Goal: Communication & Community: Answer question/provide support

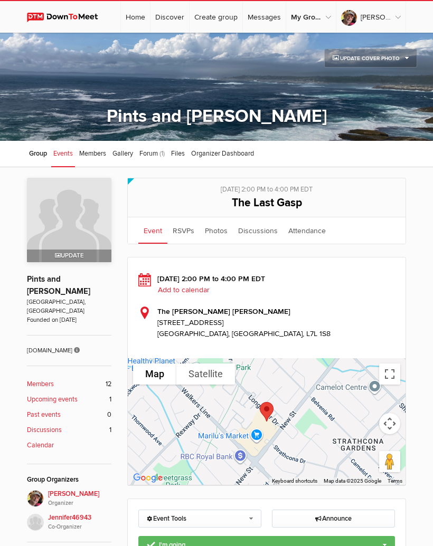
click at [52, 379] on b "Members" at bounding box center [40, 384] width 27 height 10
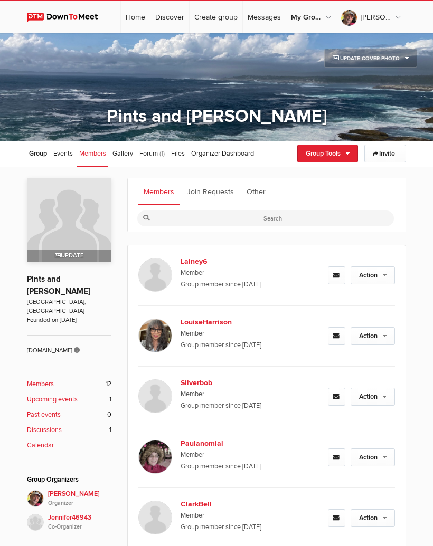
click at [42, 154] on span "Group" at bounding box center [38, 153] width 18 height 8
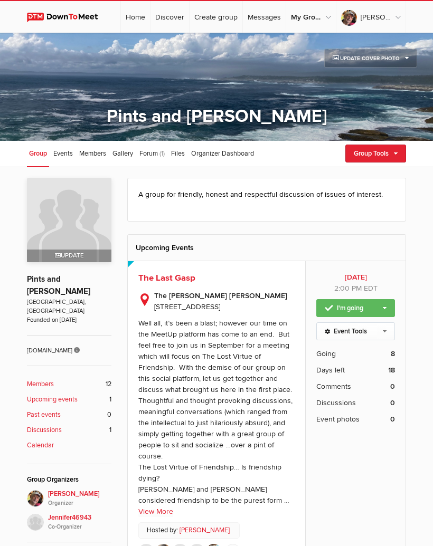
click at [414, 195] on div "A group for friendly, honest and respectful discussion of issues of interest. V…" at bounding box center [216, 492] width 433 height 651
click at [387, 157] on link "Group Tools" at bounding box center [375, 154] width 61 height 18
click at [375, 254] on link "Review Group Questions" at bounding box center [357, 252] width 95 height 16
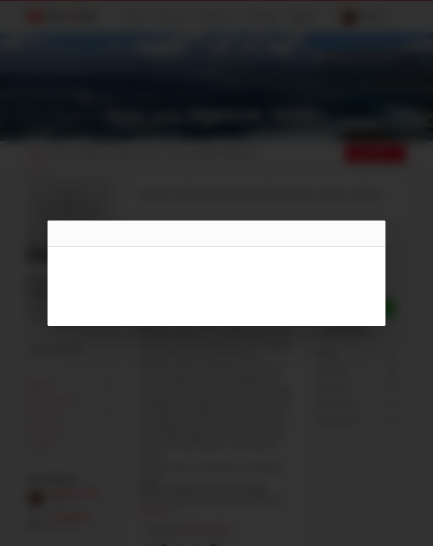
click at [293, 126] on div at bounding box center [216, 273] width 433 height 546
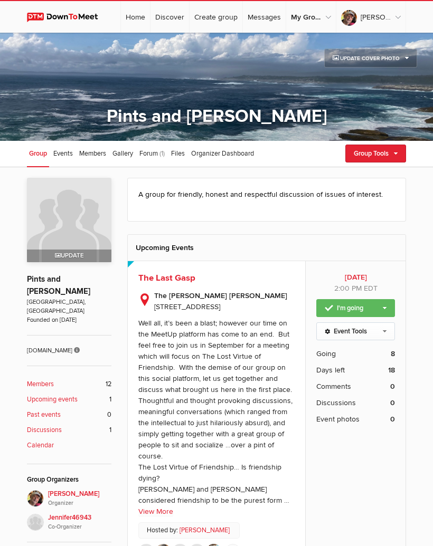
click at [393, 154] on link "Group Tools" at bounding box center [375, 154] width 61 height 18
click at [365, 271] on link "My Group Profile" at bounding box center [357, 268] width 95 height 16
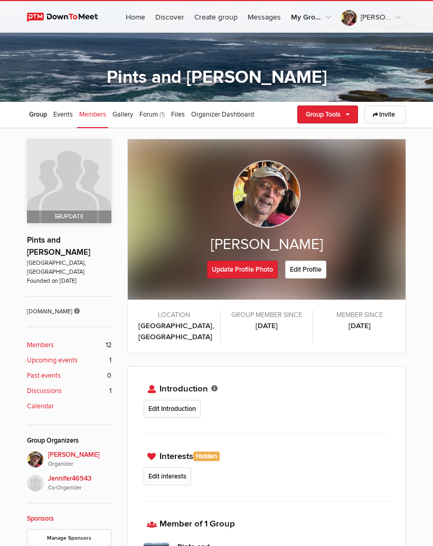
scroll to position [28, 0]
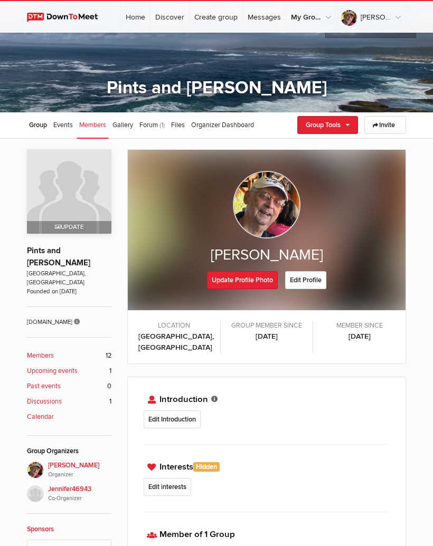
click at [338, 127] on link "Group Tools" at bounding box center [327, 125] width 61 height 18
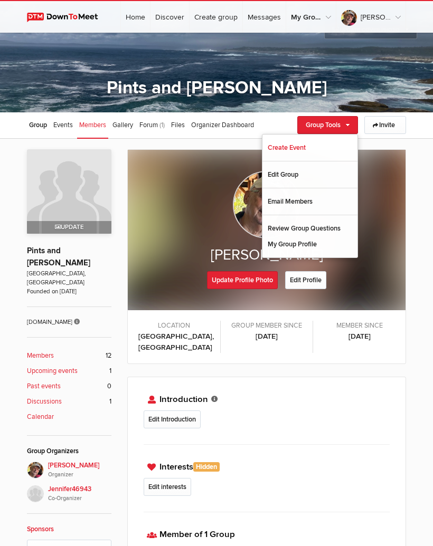
click at [301, 173] on link "Edit Group" at bounding box center [309, 175] width 95 height 16
select select "[GEOGRAPHIC_DATA]"
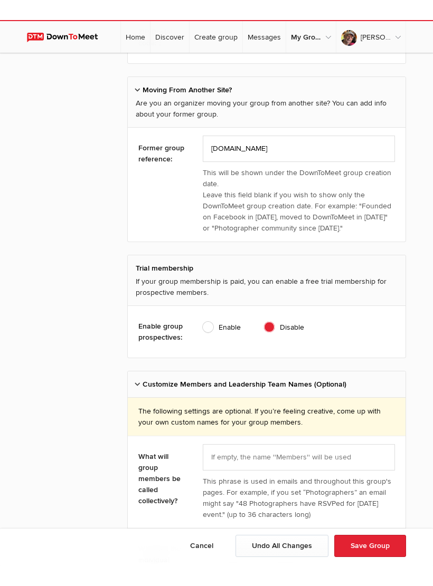
scroll to position [739, 0]
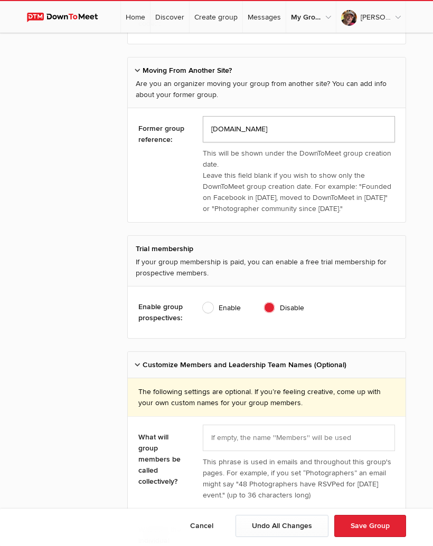
click at [268, 131] on input "Meetup.com" at bounding box center [299, 129] width 193 height 26
click at [211, 131] on input "Meetup.com" at bounding box center [299, 129] width 193 height 26
click at [319, 135] on input "Founded on Meetup.com" at bounding box center [299, 129] width 193 height 26
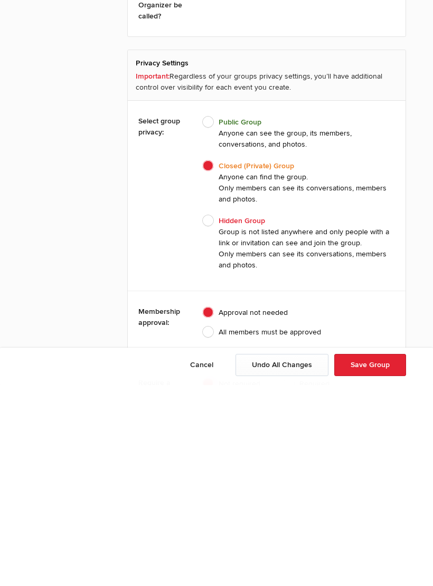
scroll to position [1371, 0]
type input "Founded on [DOMAIN_NAME] 2022."
click at [213, 528] on span "All members must be approved" at bounding box center [262, 533] width 118 height 11
click at [203, 527] on input "All members must be approved" at bounding box center [202, 527] width 1 height 1
radio input "true"
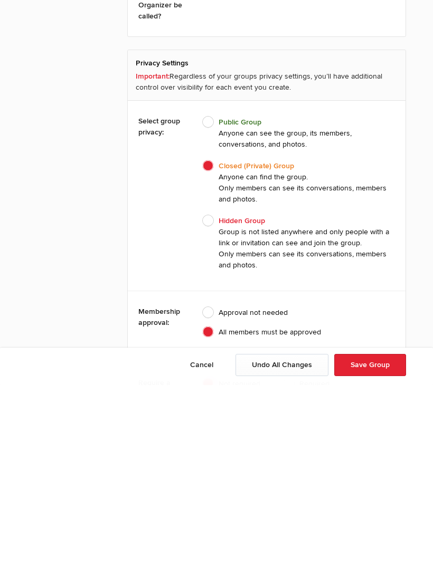
scroll to position [1573, 0]
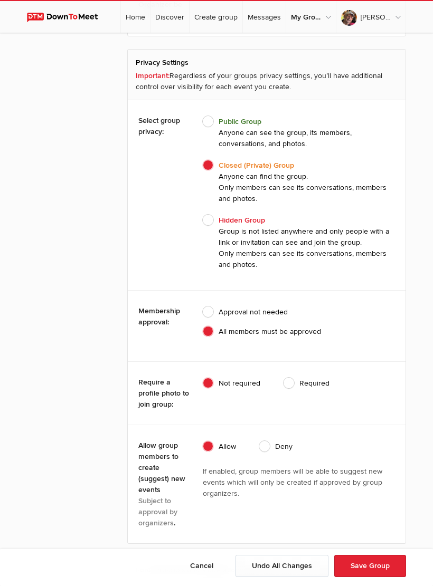
click at [367, 546] on button "Save Group" at bounding box center [370, 566] width 72 height 22
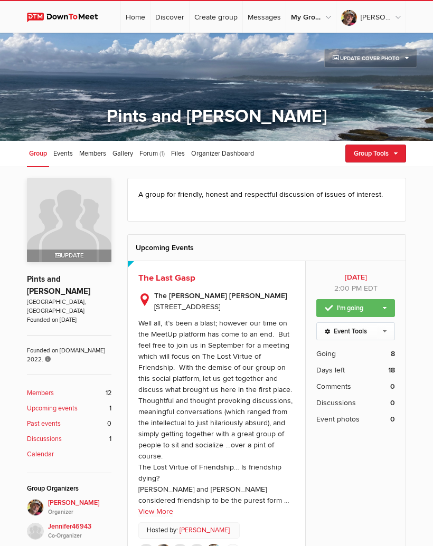
click at [374, 157] on link "Group Tools" at bounding box center [375, 154] width 61 height 18
click at [348, 210] on div "Create Event Edit Group Email Members Review Group Questions My Group Profile" at bounding box center [358, 219] width 96 height 113
click at [384, 158] on link "Group Tools" at bounding box center [375, 154] width 61 height 18
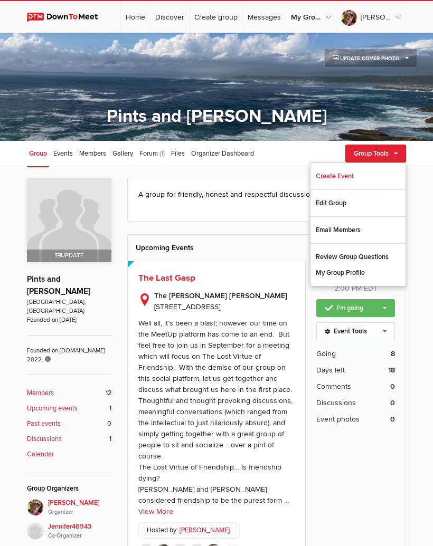
click at [390, 161] on link "Group Tools" at bounding box center [375, 154] width 61 height 18
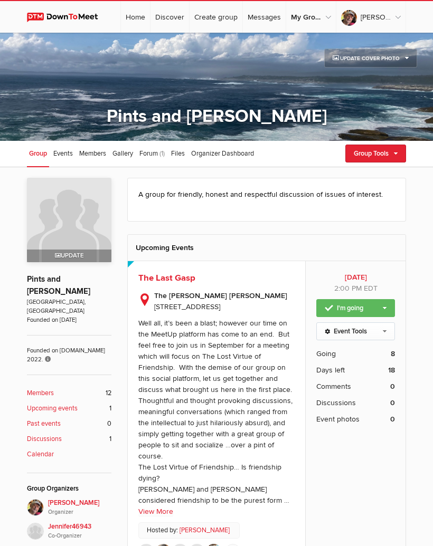
click at [385, 159] on link "Group Tools" at bounding box center [375, 154] width 61 height 18
click at [359, 204] on link "Edit Group" at bounding box center [357, 198] width 95 height 16
select select "[GEOGRAPHIC_DATA]"
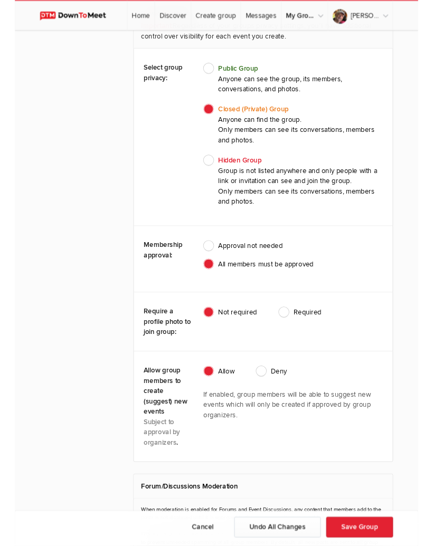
scroll to position [1621, 0]
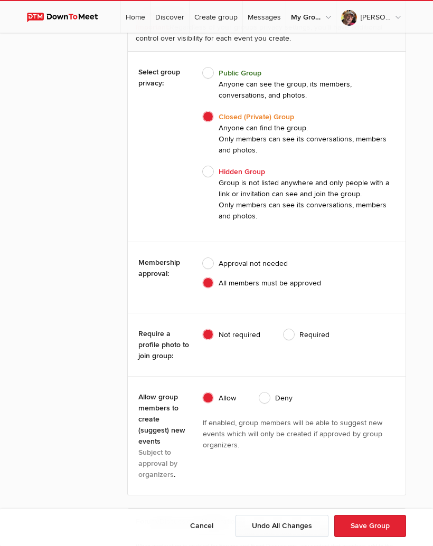
click at [369, 537] on button "Save Group" at bounding box center [370, 526] width 72 height 22
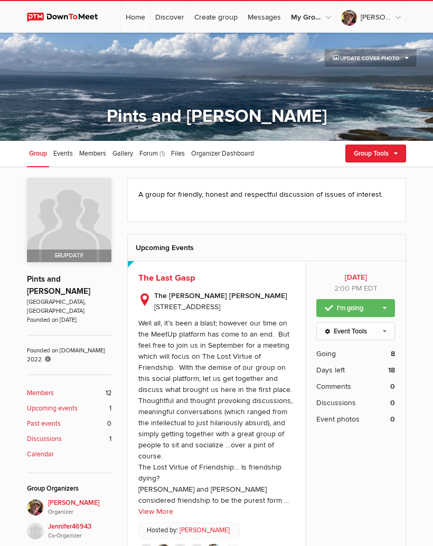
click at [376, 161] on link "Group Tools" at bounding box center [375, 154] width 61 height 18
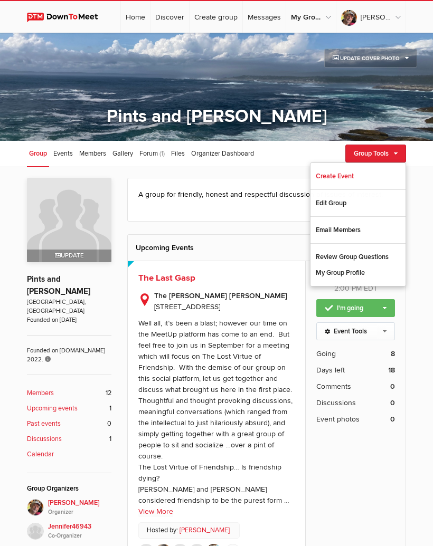
click at [348, 207] on link "Edit Group" at bounding box center [357, 203] width 95 height 16
select select "[GEOGRAPHIC_DATA]"
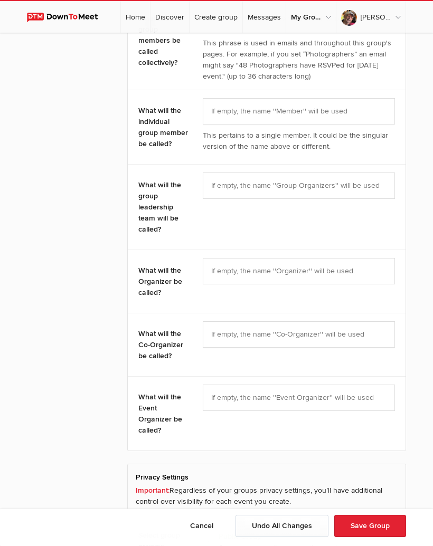
scroll to position [1158, 0]
click at [145, 16] on link "Home" at bounding box center [135, 17] width 29 height 32
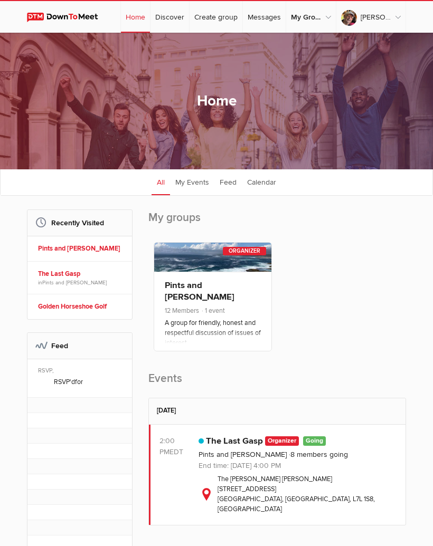
click at [93, 254] on link "Pints and [PERSON_NAME]" at bounding box center [81, 249] width 87 height 10
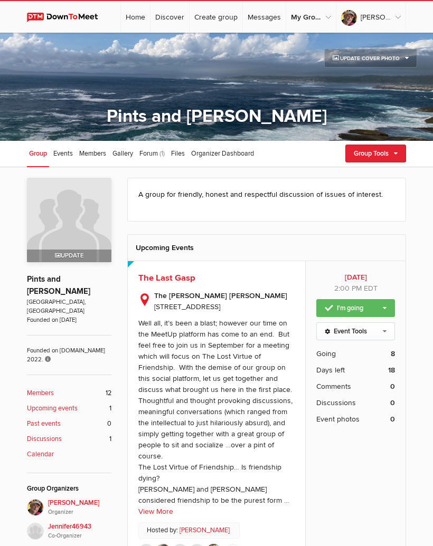
click at [103, 156] on span "Members" at bounding box center [92, 153] width 27 height 8
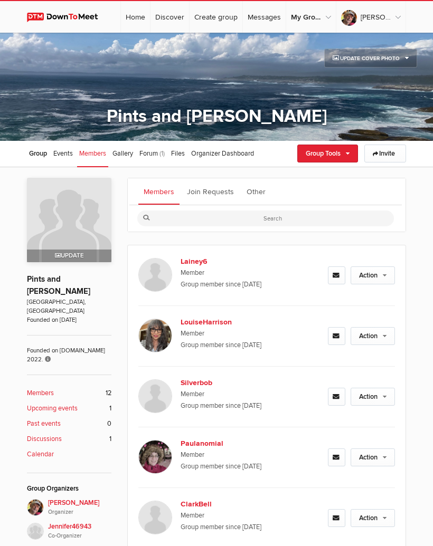
click at [387, 275] on link "Action" at bounding box center [372, 275] width 44 height 18
click at [340, 274] on link at bounding box center [336, 275] width 17 height 18
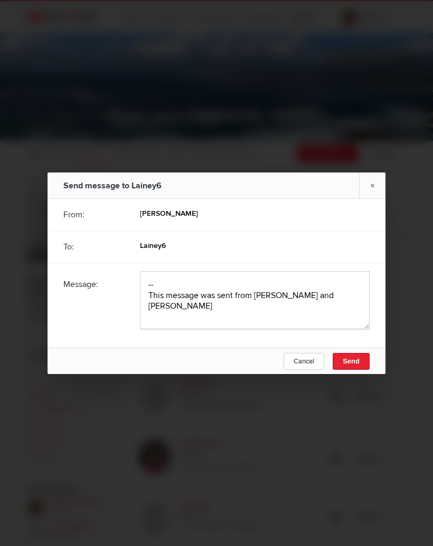
click at [414, 227] on div at bounding box center [216, 273] width 433 height 546
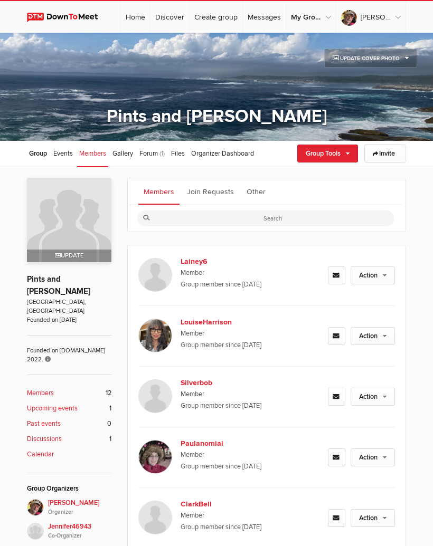
click at [201, 261] on b "Lainey6" at bounding box center [221, 261] width 82 height 11
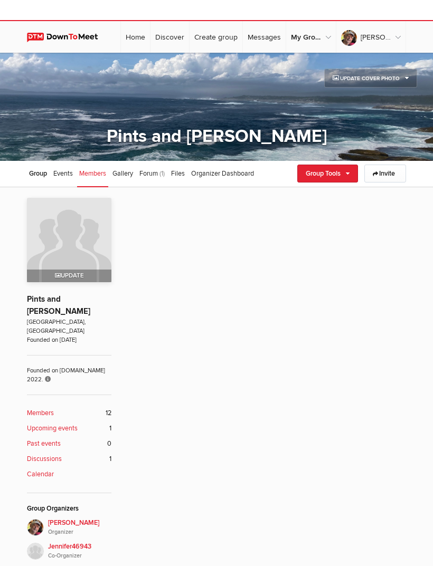
scroll to position [141, 0]
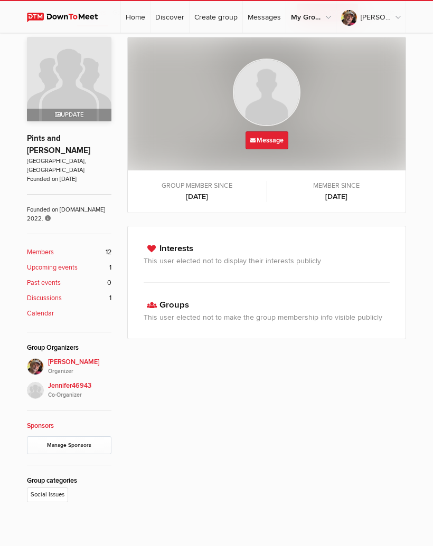
click at [278, 142] on link "Message" at bounding box center [266, 140] width 43 height 18
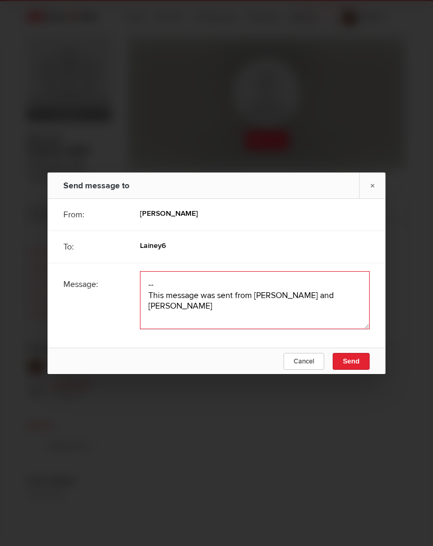
click at [165, 292] on textarea at bounding box center [255, 300] width 230 height 58
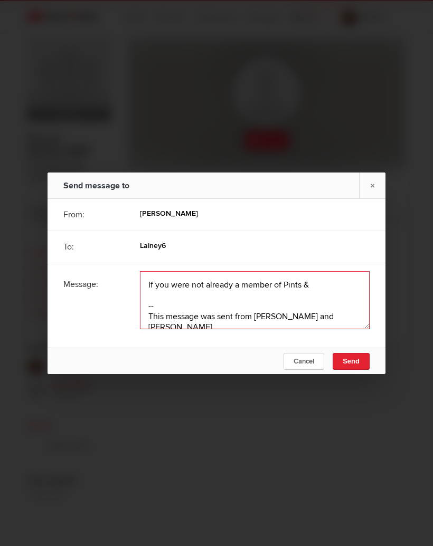
type textarea "If you were not already a member of Pints & -- This message was sent from Pints…"
click at [378, 254] on div "To: Lainey6" at bounding box center [216, 247] width 338 height 32
click at [63, 503] on div at bounding box center [216, 273] width 433 height 546
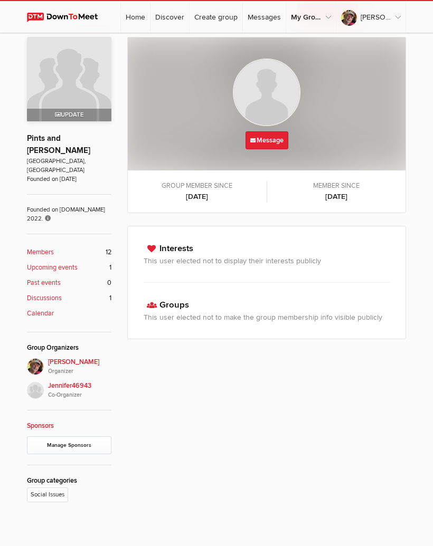
click at [277, 137] on link "Message" at bounding box center [266, 140] width 43 height 18
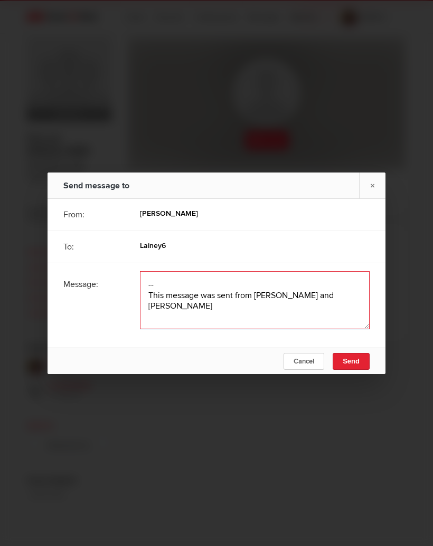
click at [190, 294] on textarea at bounding box center [255, 300] width 230 height 58
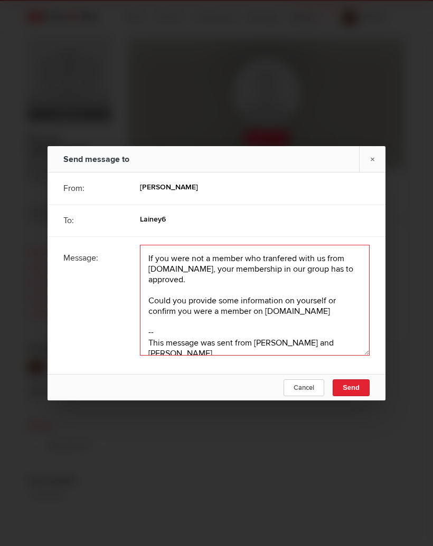
type textarea "If you were not a member who tranfered with us from Meetup.com, your membership…"
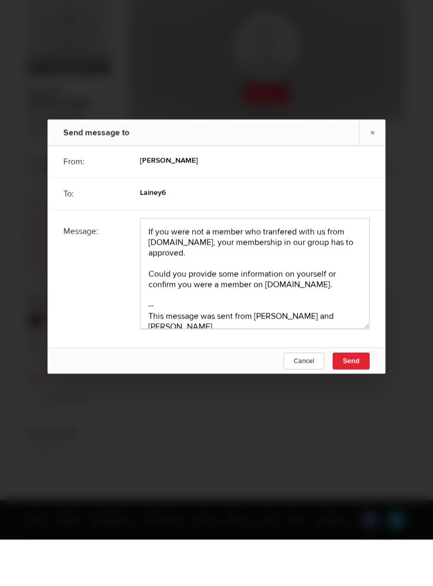
click at [357, 404] on span "Send" at bounding box center [350, 408] width 17 height 8
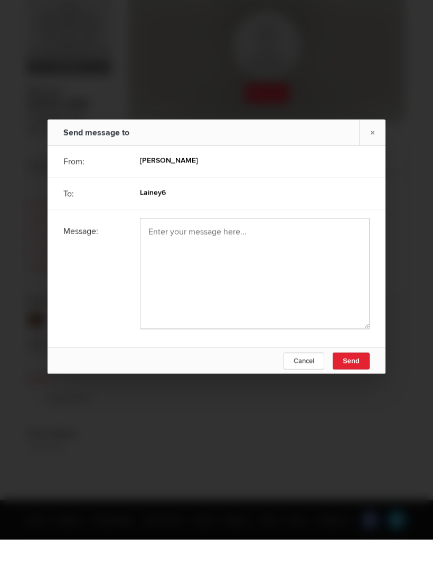
scroll to position [163, 0]
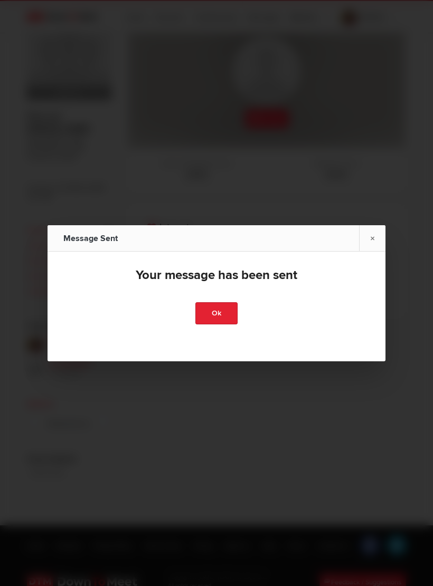
click at [371, 242] on link "×" at bounding box center [372, 238] width 26 height 26
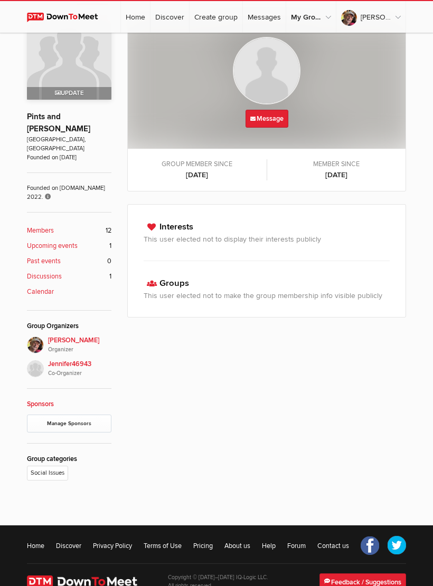
click at [62, 226] on link "Members 12" at bounding box center [69, 231] width 84 height 10
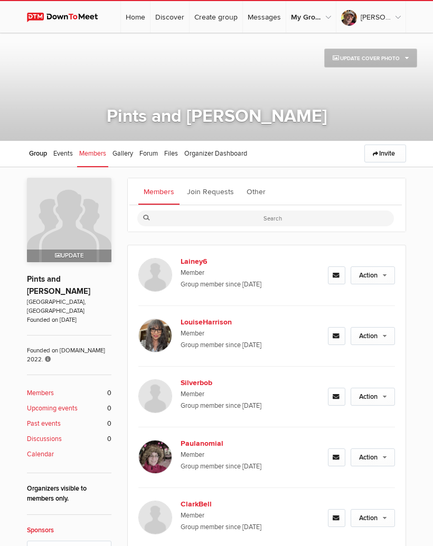
scroll to position [141, 0]
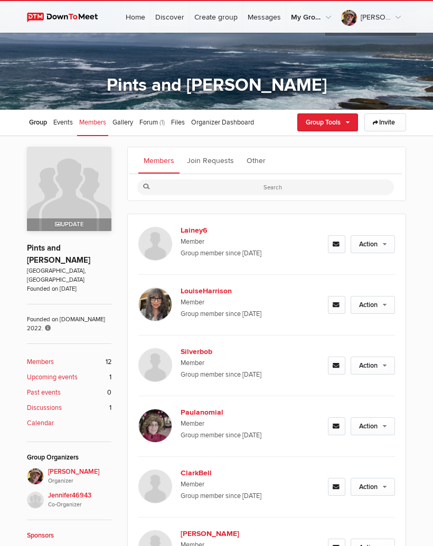
scroll to position [30, 0]
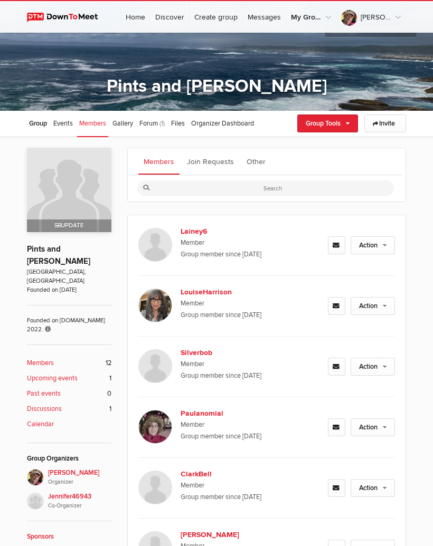
click at [342, 125] on link "Group Tools" at bounding box center [327, 124] width 61 height 18
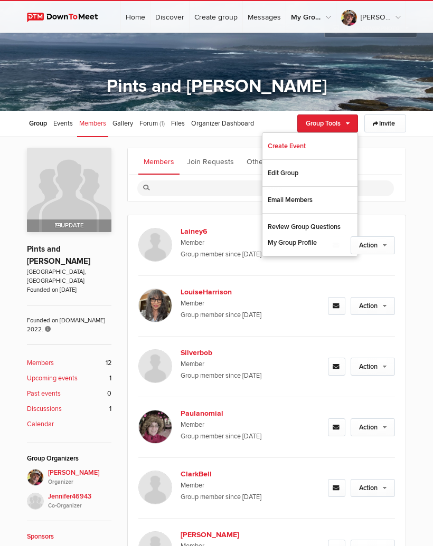
click at [305, 176] on link "Edit Group" at bounding box center [309, 173] width 95 height 16
select select "[GEOGRAPHIC_DATA]"
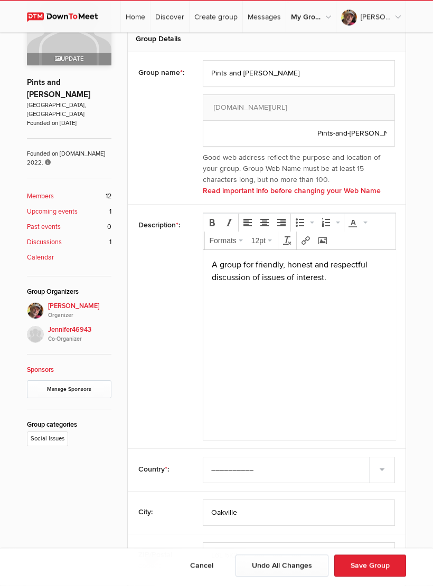
scroll to position [197, 0]
click at [346, 284] on body "A group for friendly, honest and respectful discussion of issues of interest." at bounding box center [299, 311] width 184 height 106
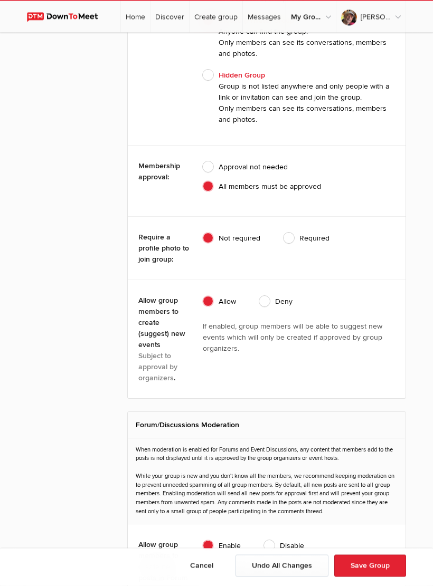
scroll to position [1718, 0]
click at [295, 241] on span "Required" at bounding box center [306, 238] width 46 height 11
click at [283, 233] on input "Required" at bounding box center [283, 232] width 1 height 1
radio input "true"
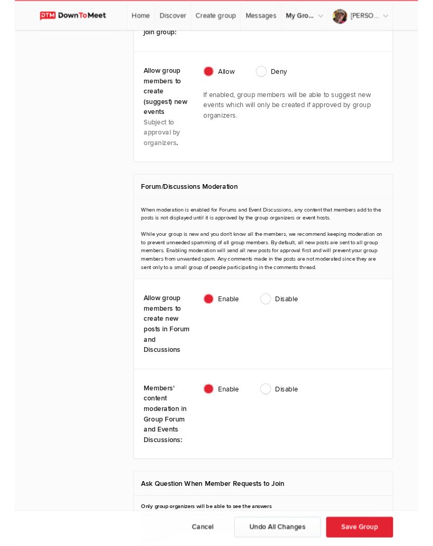
scroll to position [1942, 0]
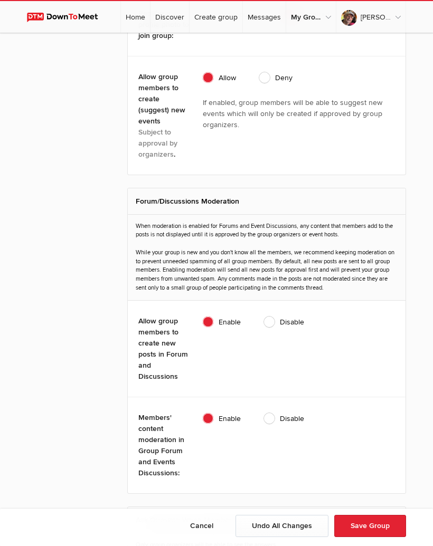
click at [369, 537] on button "Save Group" at bounding box center [370, 526] width 72 height 22
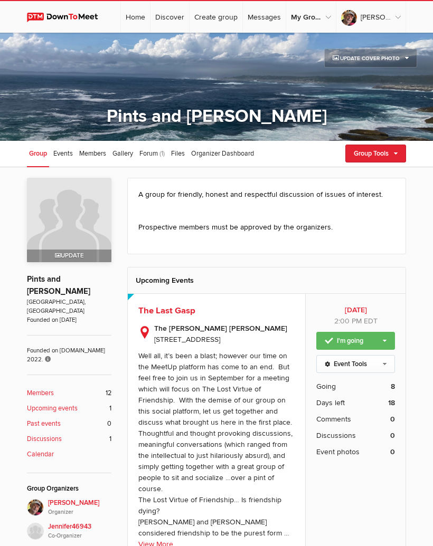
click at [53, 388] on b "Members" at bounding box center [40, 393] width 27 height 10
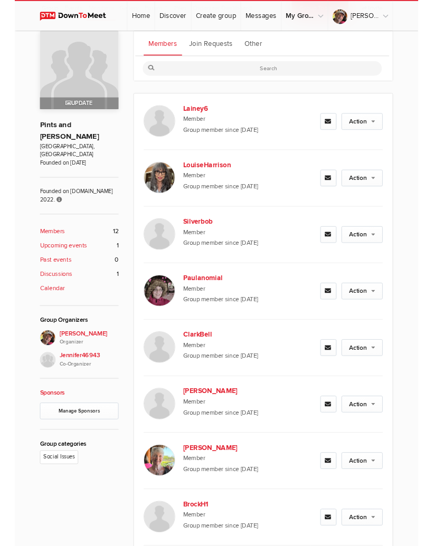
scroll to position [185, 0]
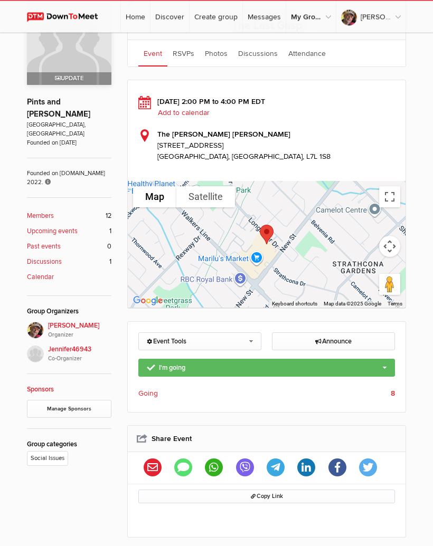
scroll to position [82, 0]
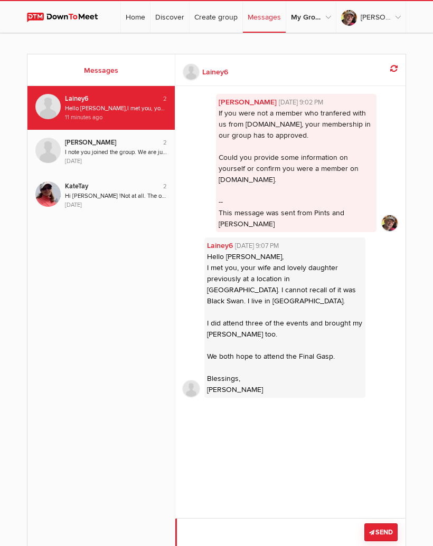
click at [236, 535] on textarea at bounding box center [290, 538] width 230 height 40
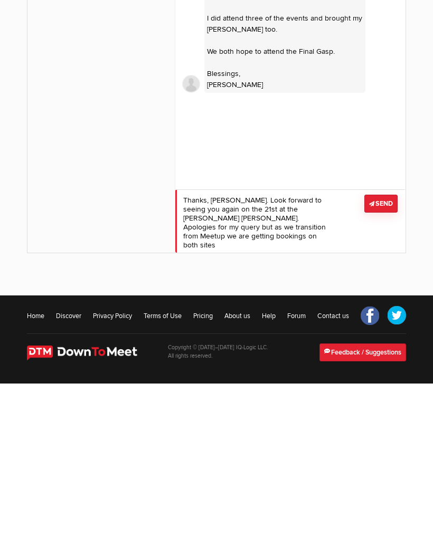
scroll to position [1, 0]
click at [338, 352] on textarea at bounding box center [290, 383] width 230 height 63
click at [341, 352] on textarea at bounding box center [290, 383] width 230 height 63
type textarea "Thanks, Elaine. Look forward to seeing you again on the 21st at the Slye Fox. A…"
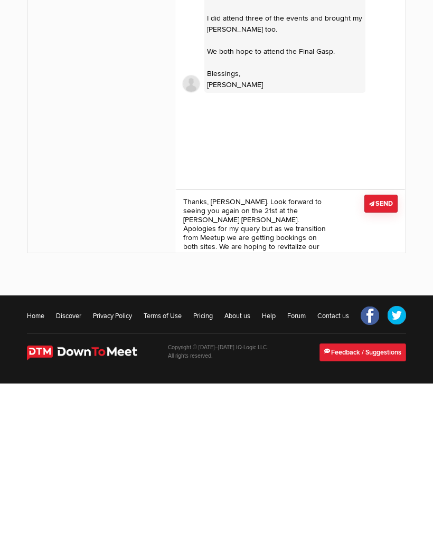
click at [384, 357] on button "Send" at bounding box center [380, 366] width 33 height 18
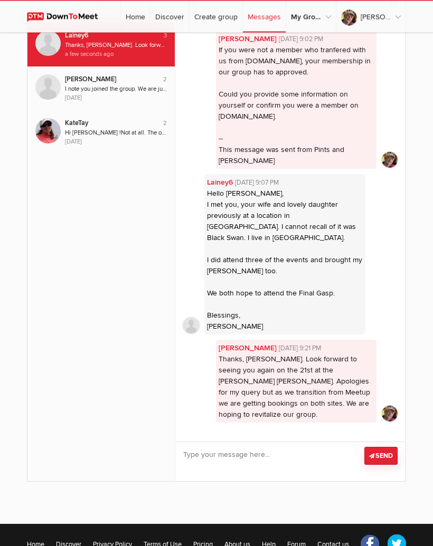
scroll to position [0, 0]
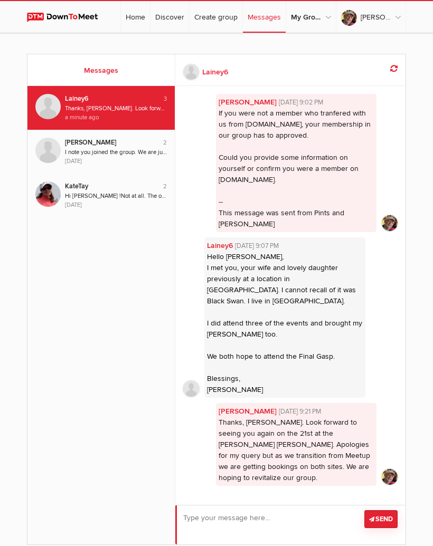
click at [263, 520] on textarea at bounding box center [290, 525] width 230 height 40
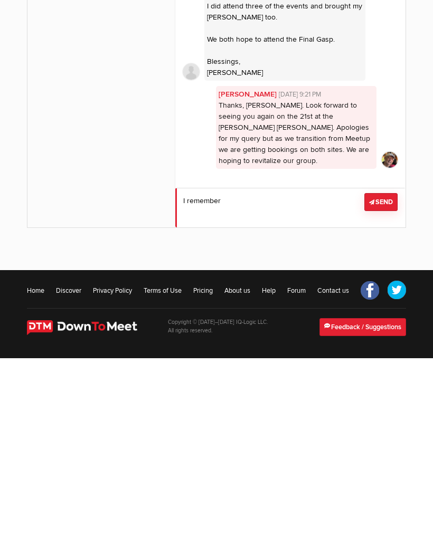
type textarea "I"
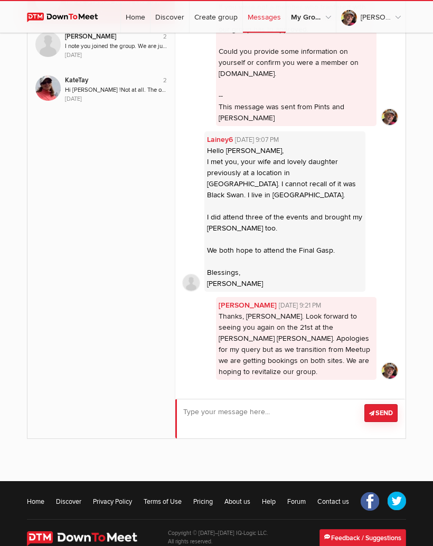
scroll to position [0, 0]
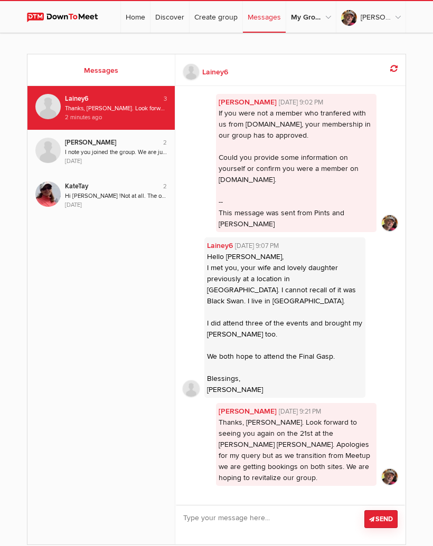
click at [145, 20] on link "Home" at bounding box center [135, 17] width 29 height 32
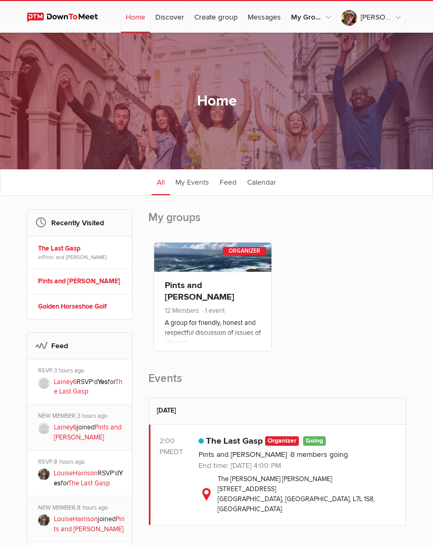
click at [79, 254] on link "The Last Gasp" at bounding box center [81, 249] width 87 height 10
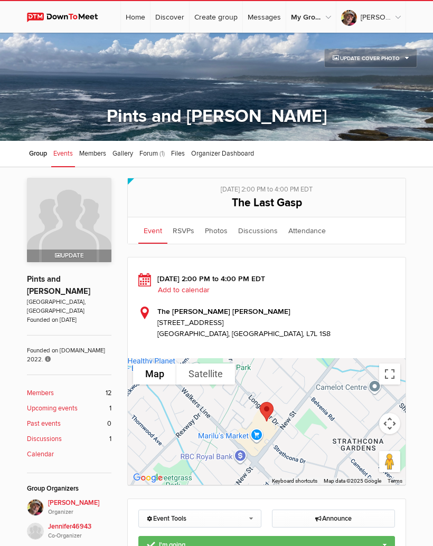
click at [59, 388] on link "Members 12" at bounding box center [69, 393] width 84 height 10
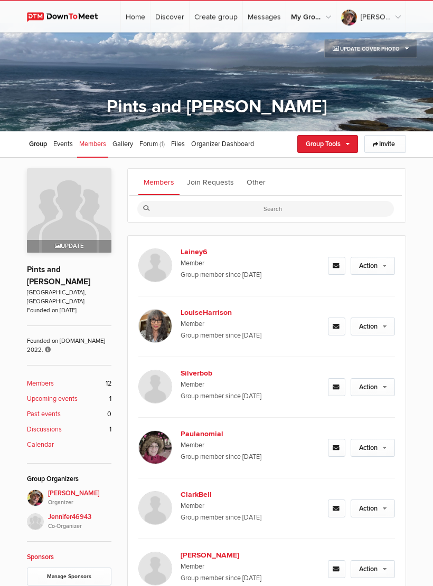
scroll to position [9, 0]
click at [69, 144] on span "Events" at bounding box center [63, 144] width 20 height 8
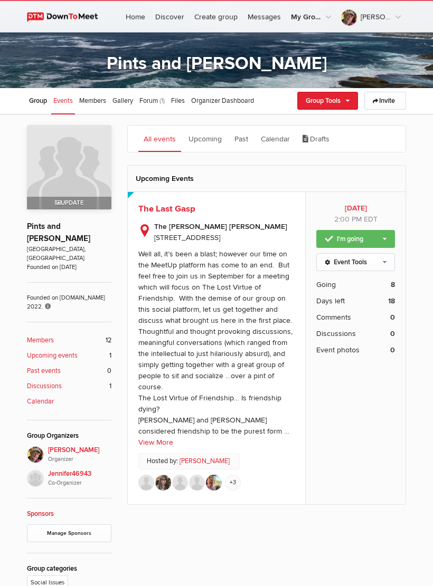
scroll to position [53, 0]
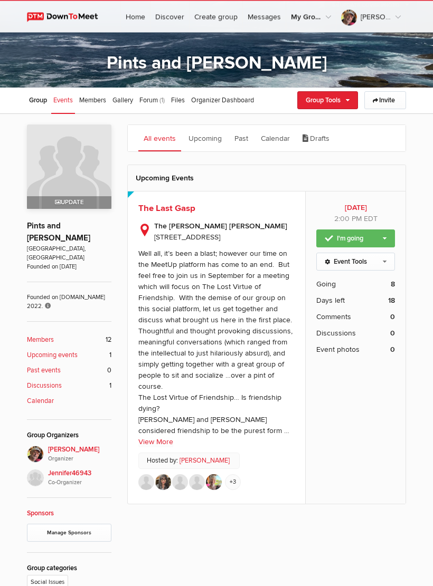
click at [233, 491] on link "+3" at bounding box center [233, 483] width 16 height 16
